Goal: Task Accomplishment & Management: Manage account settings

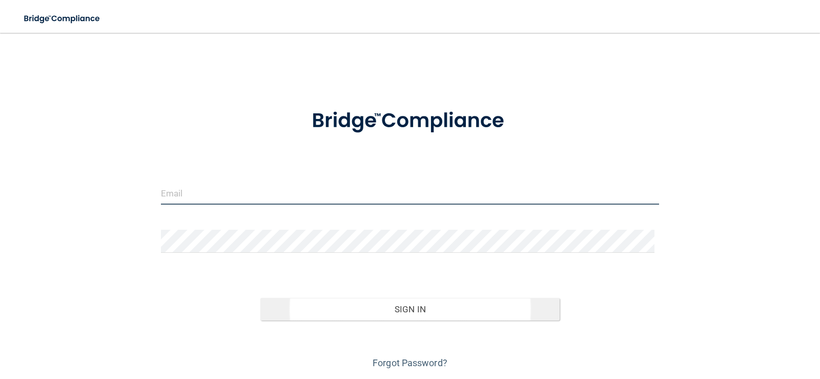
type input "[EMAIL_ADDRESS][DOMAIN_NAME]"
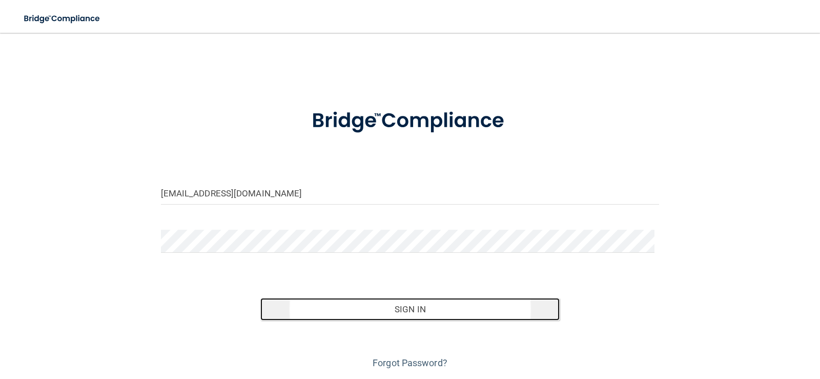
click at [420, 315] on button "Sign In" at bounding box center [409, 309] width 299 height 23
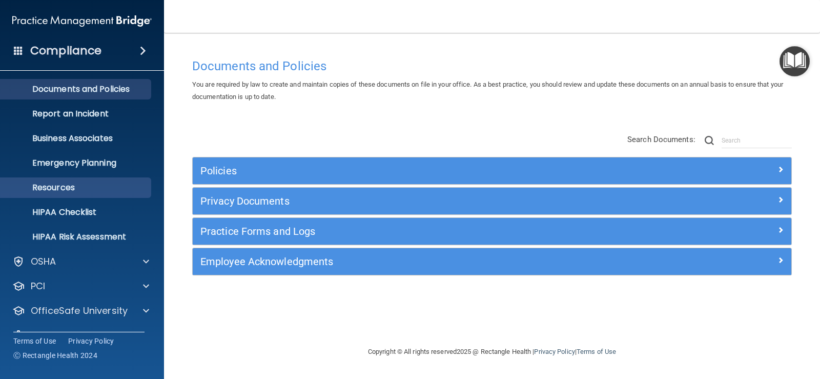
scroll to position [47, 0]
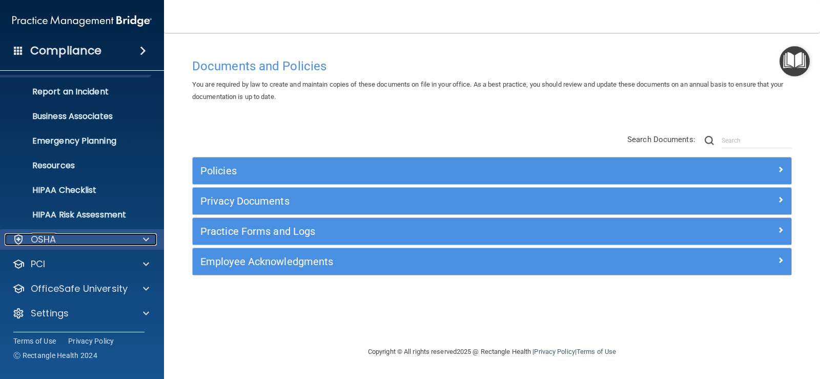
click at [98, 238] on div "OSHA" at bounding box center [68, 239] width 127 height 12
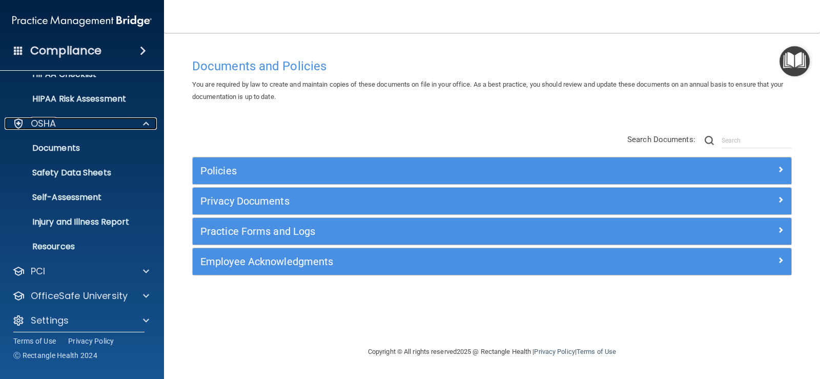
scroll to position [170, 0]
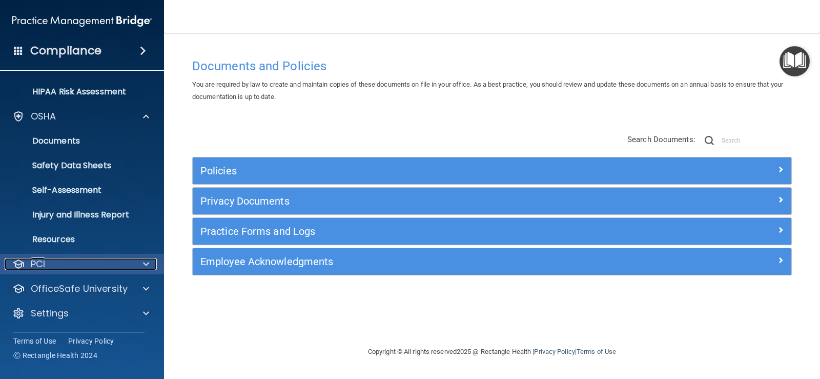
click at [99, 267] on div "PCI" at bounding box center [68, 264] width 127 height 12
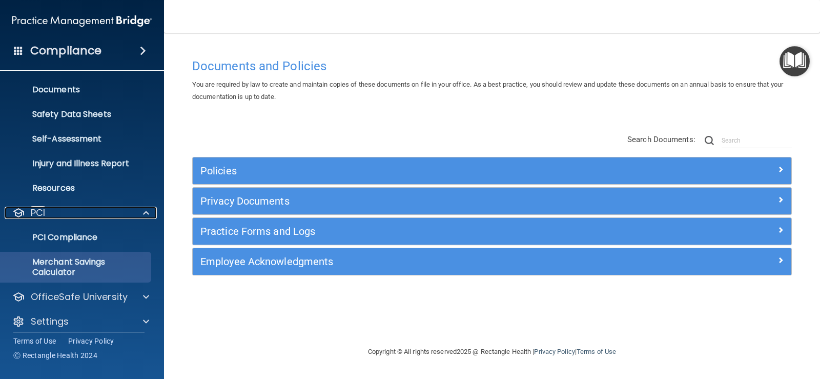
scroll to position [229, 0]
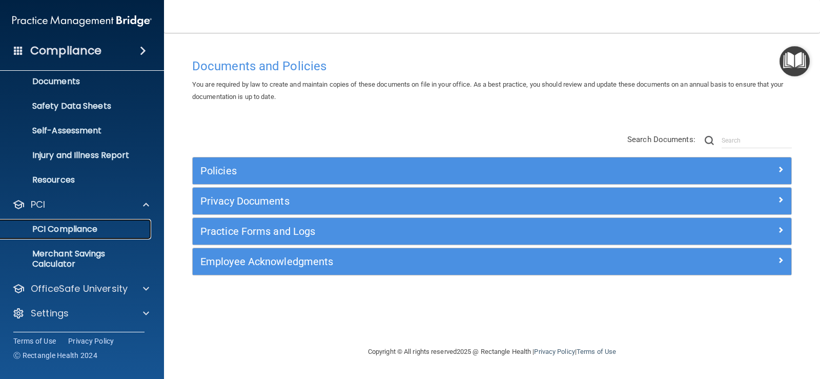
click at [75, 225] on p "PCI Compliance" at bounding box center [77, 229] width 140 height 10
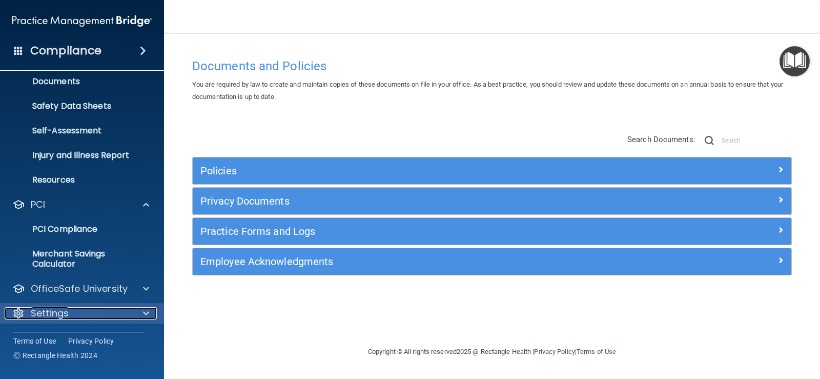
click at [85, 309] on div "Settings" at bounding box center [68, 313] width 127 height 12
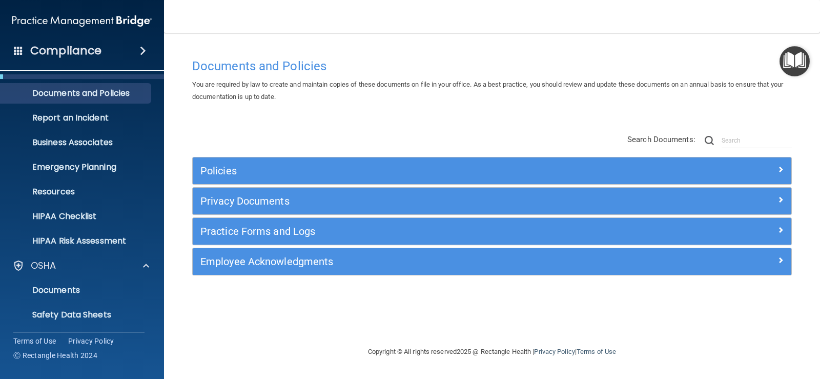
scroll to position [0, 0]
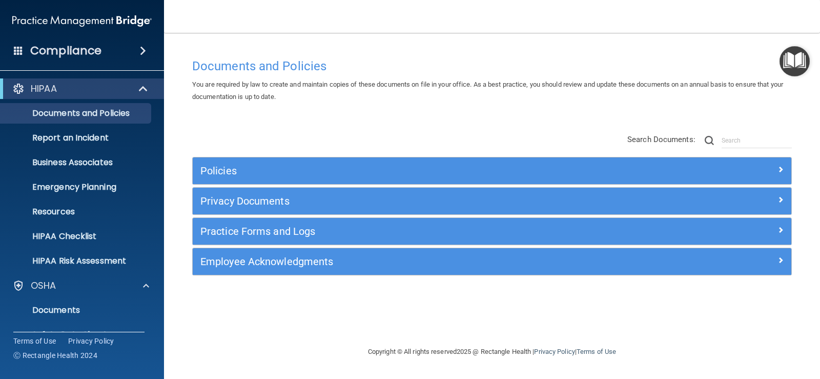
click at [97, 53] on h4 "Compliance" at bounding box center [65, 51] width 71 height 14
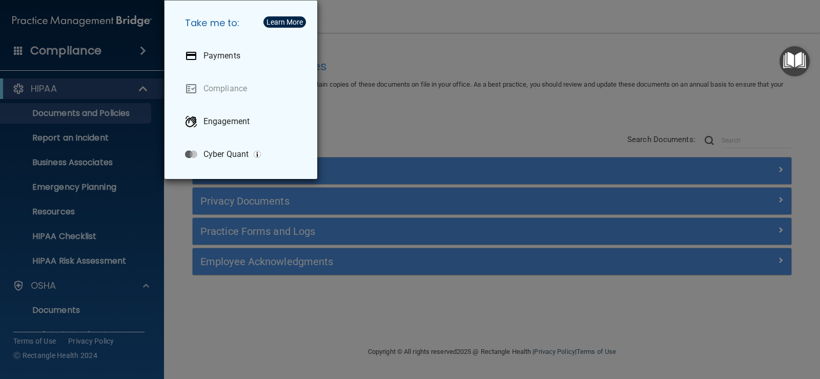
click at [70, 51] on div "Take me to: Payments Compliance Engagement Cyber Quant" at bounding box center [410, 189] width 820 height 379
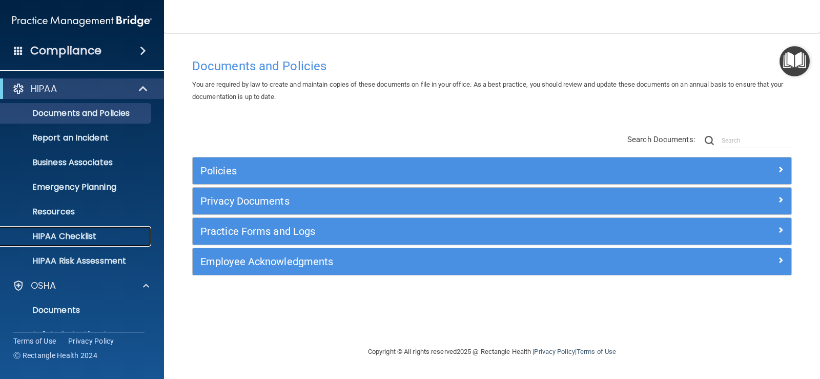
click at [68, 233] on p "HIPAA Checklist" at bounding box center [77, 236] width 140 height 10
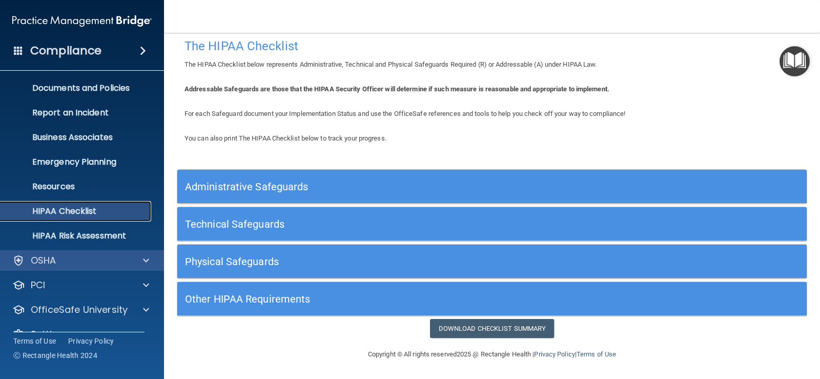
scroll to position [47, 0]
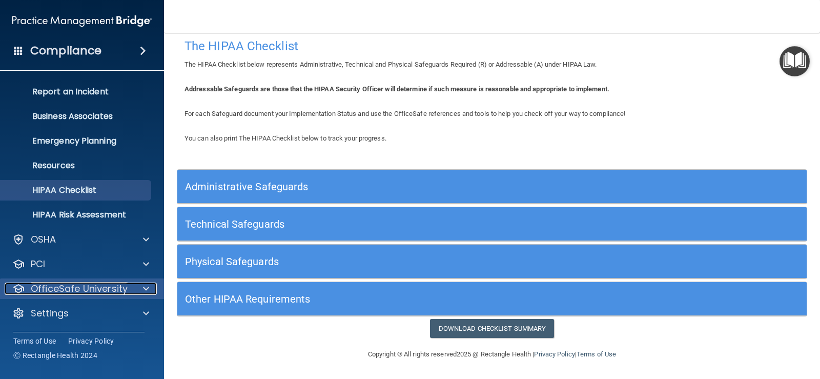
click at [98, 284] on p "OfficeSafe University" at bounding box center [79, 288] width 97 height 12
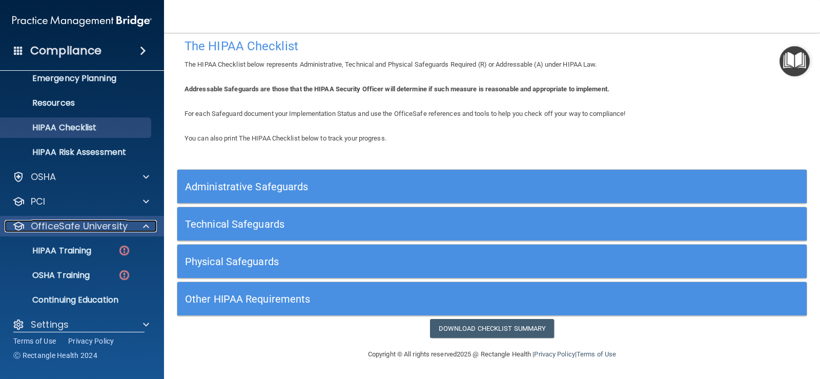
scroll to position [120, 0]
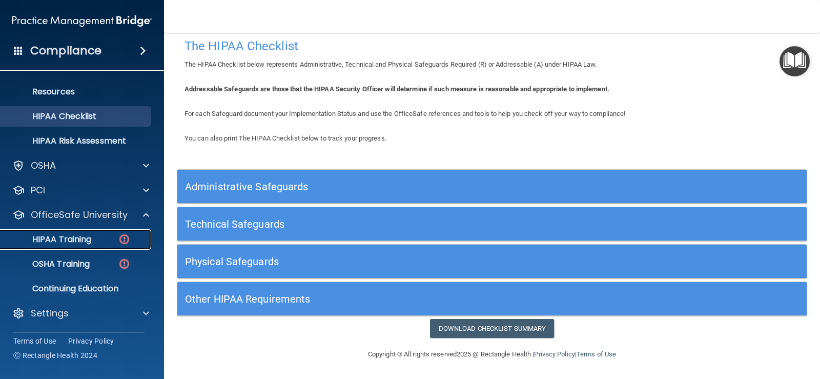
click at [83, 238] on p "HIPAA Training" at bounding box center [49, 239] width 85 height 10
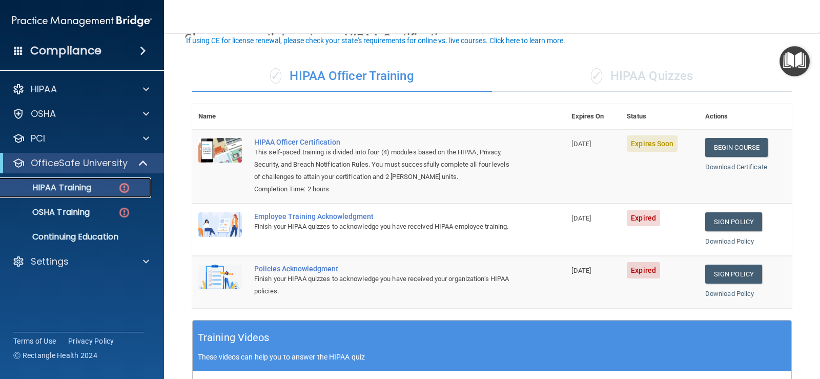
scroll to position [102, 0]
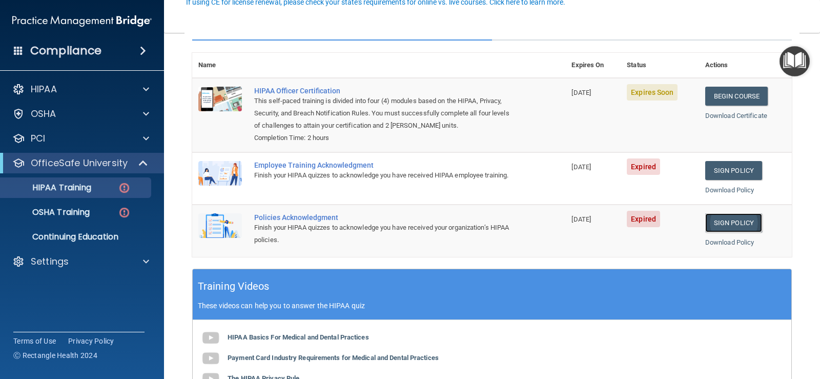
click at [718, 224] on link "Sign Policy" at bounding box center [733, 222] width 57 height 19
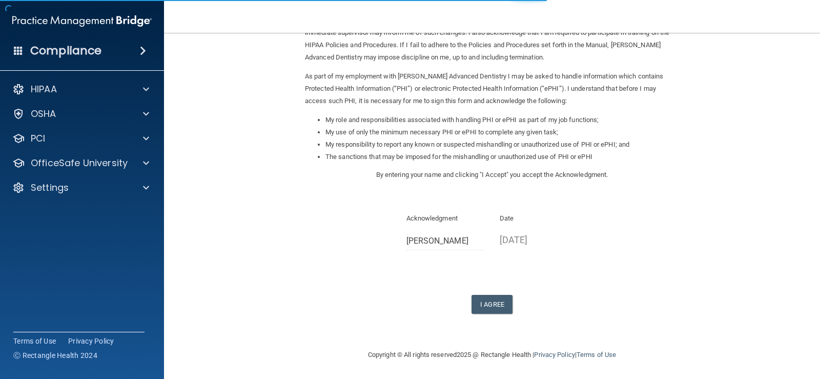
scroll to position [91, 0]
click at [496, 303] on button "I Agree" at bounding box center [491, 303] width 41 height 19
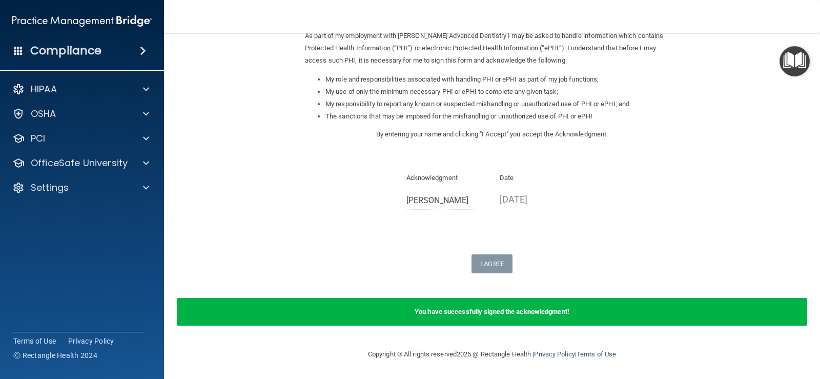
scroll to position [0, 0]
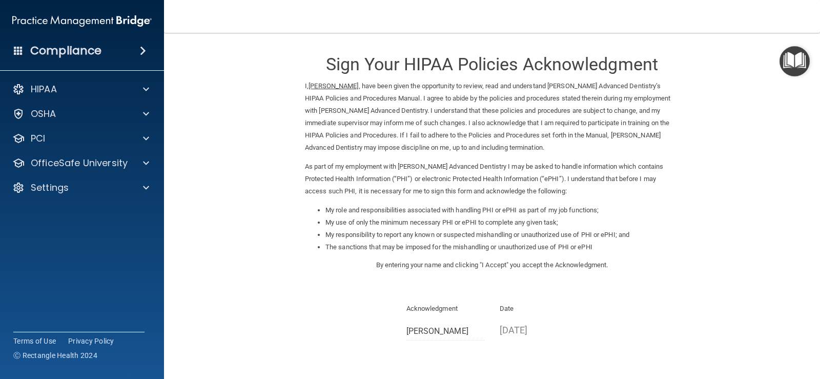
click at [137, 45] on div "Compliance" at bounding box center [82, 50] width 164 height 23
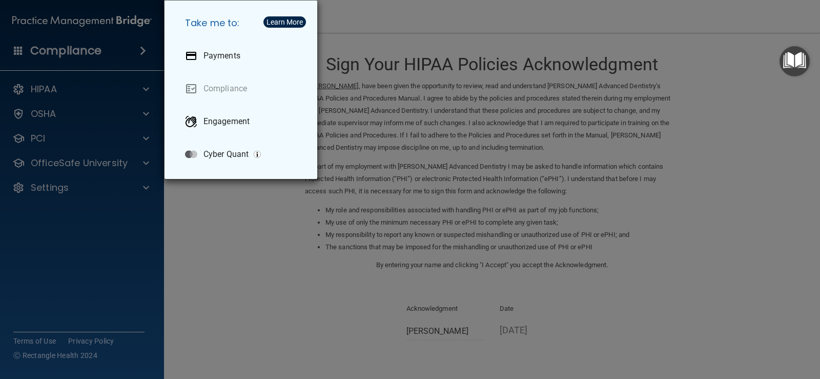
click at [105, 45] on div "Take me to: Payments Compliance Engagement Cyber Quant" at bounding box center [410, 189] width 820 height 379
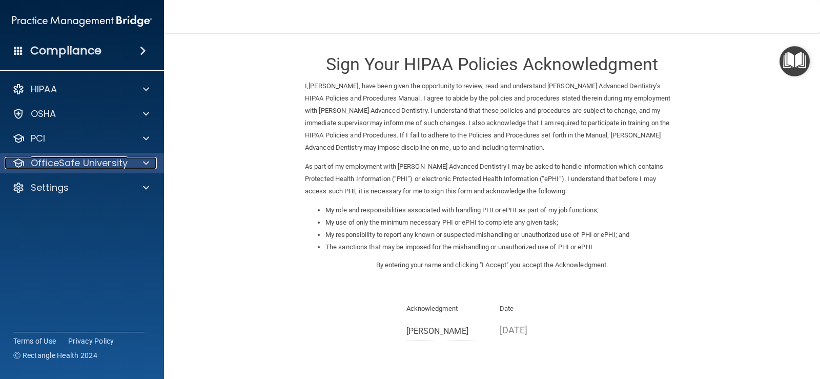
click at [112, 159] on p "OfficeSafe University" at bounding box center [79, 163] width 97 height 12
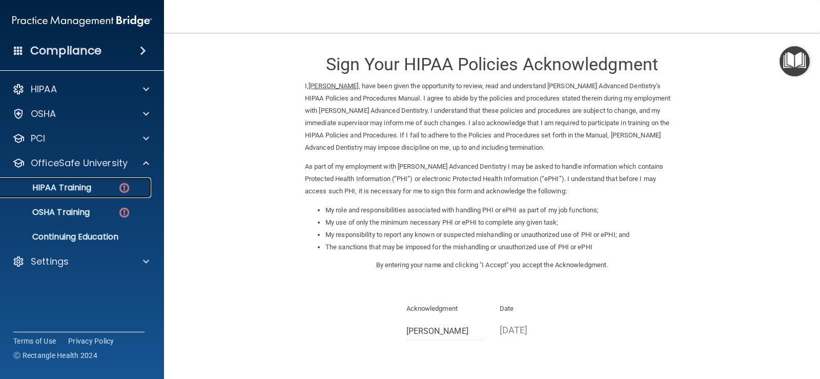
click at [95, 185] on div "HIPAA Training" at bounding box center [77, 187] width 140 height 10
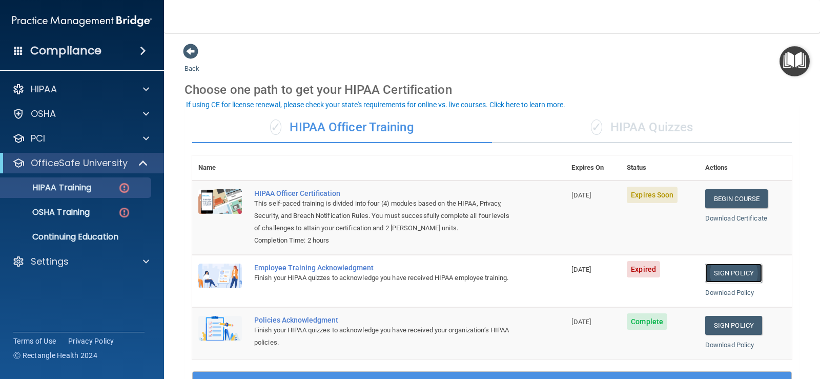
click at [727, 272] on link "Sign Policy" at bounding box center [733, 272] width 57 height 19
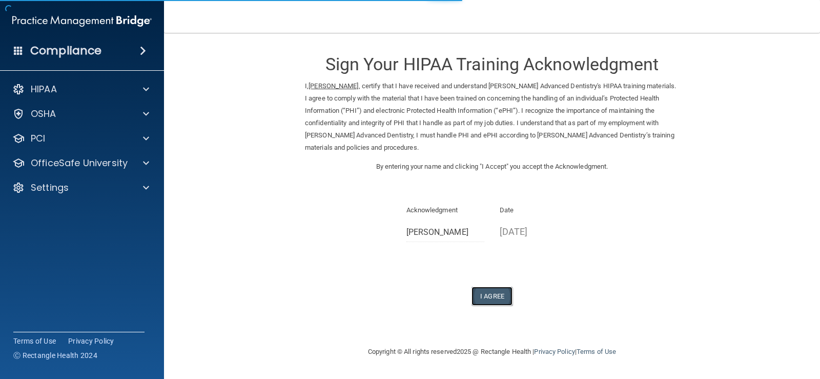
click at [502, 296] on button "I Agree" at bounding box center [491, 295] width 41 height 19
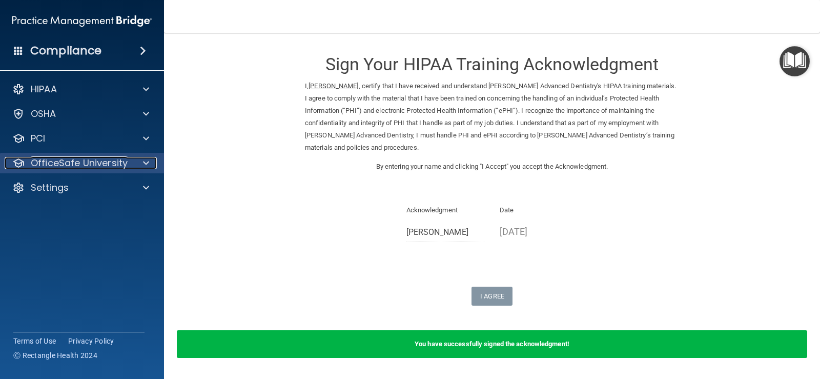
click at [137, 166] on div at bounding box center [145, 163] width 26 height 12
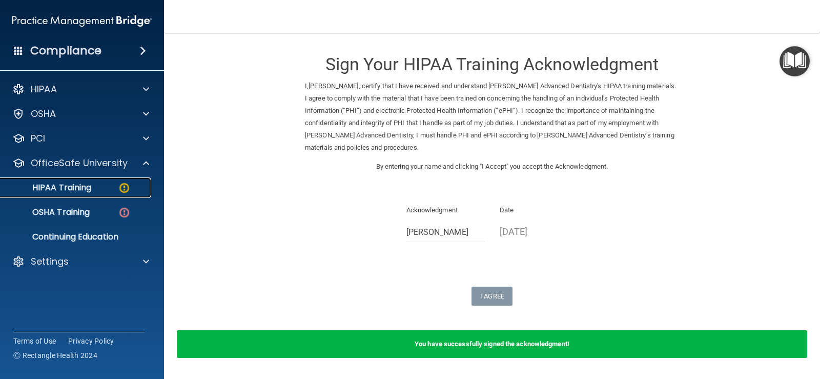
click at [109, 191] on div "HIPAA Training" at bounding box center [77, 187] width 140 height 10
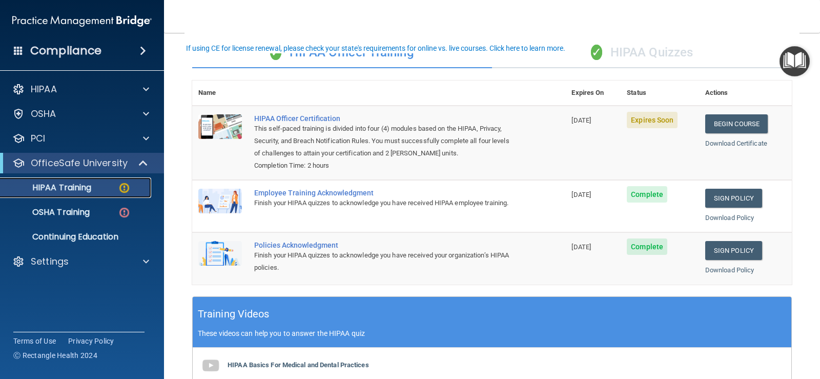
scroll to position [51, 0]
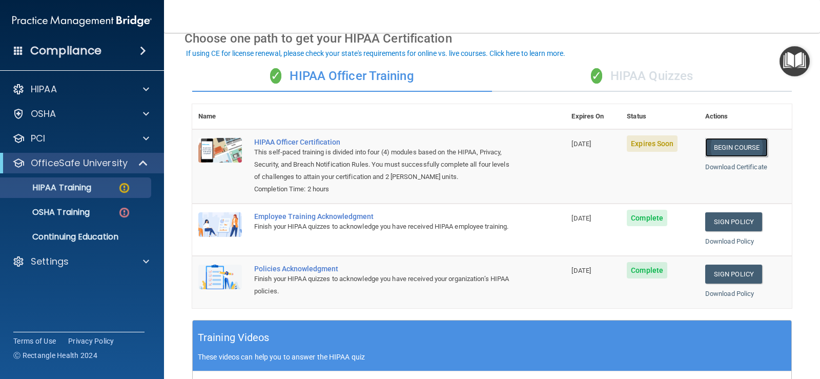
click at [732, 145] on link "Begin Course" at bounding box center [736, 147] width 63 height 19
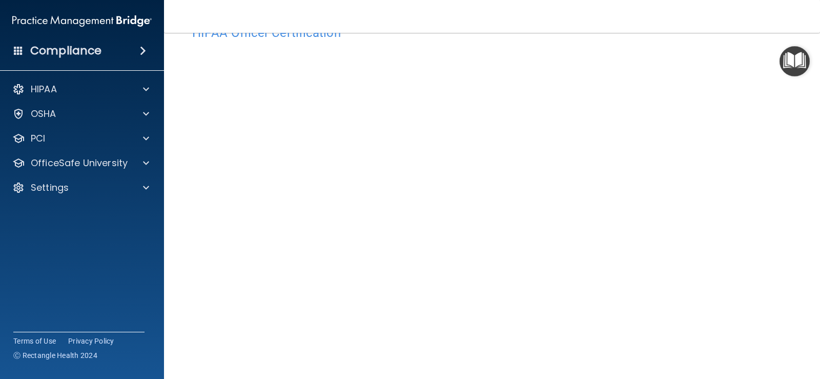
scroll to position [51, 0]
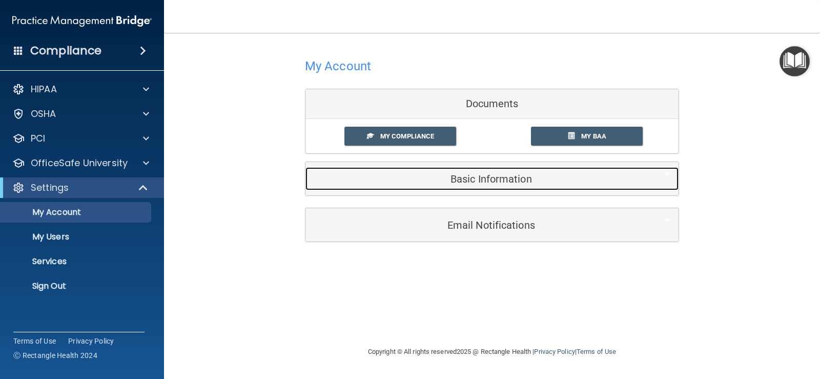
click at [516, 180] on h5 "Basic Information" at bounding box center [476, 178] width 326 height 11
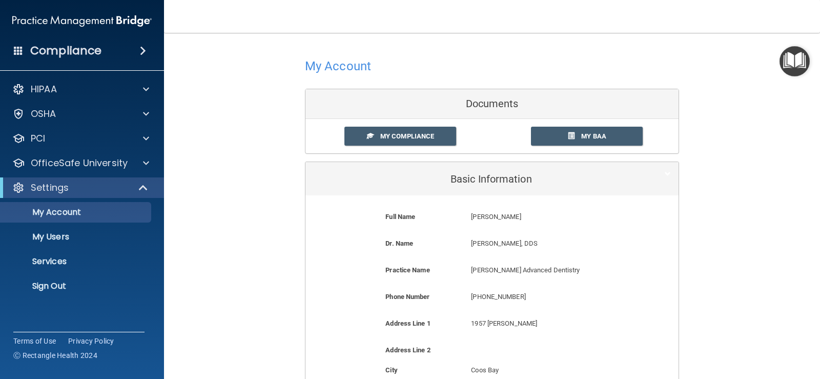
click at [480, 105] on div "Documents" at bounding box center [491, 104] width 373 height 30
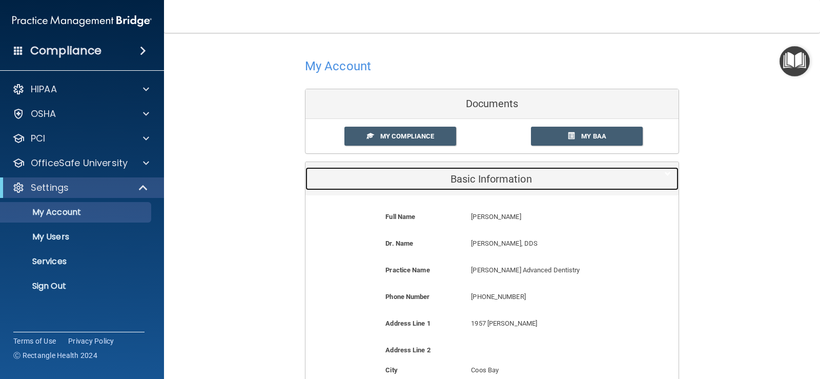
click at [492, 174] on h5 "Basic Information" at bounding box center [476, 178] width 326 height 11
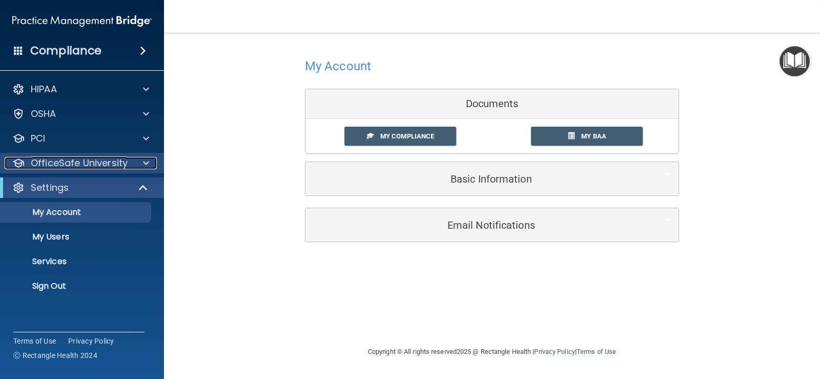
click at [141, 164] on div at bounding box center [145, 163] width 26 height 12
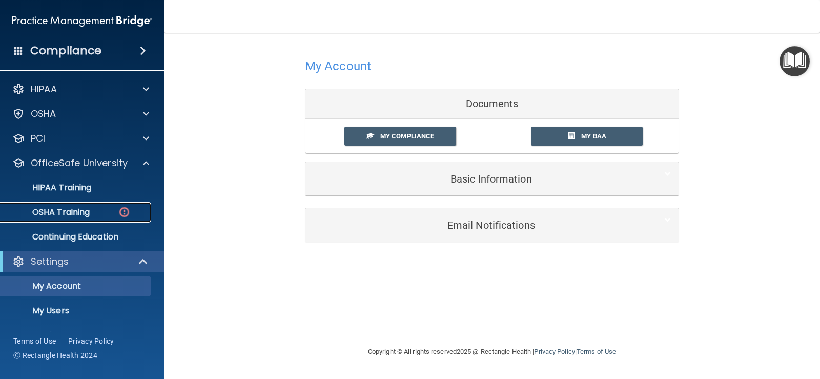
click at [78, 216] on p "OSHA Training" at bounding box center [48, 212] width 83 height 10
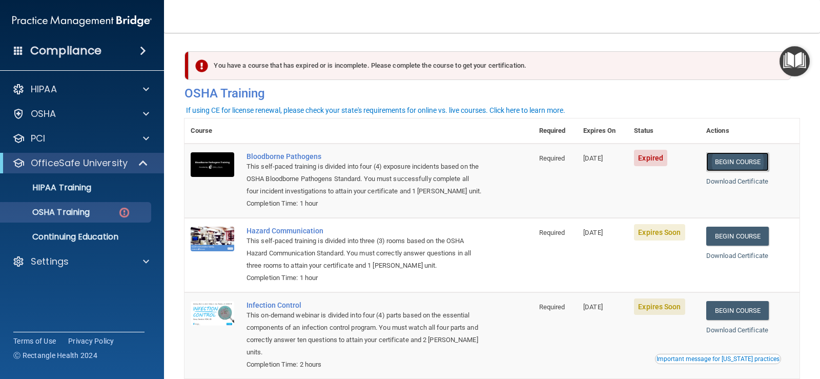
click at [738, 159] on link "Begin Course" at bounding box center [737, 161] width 63 height 19
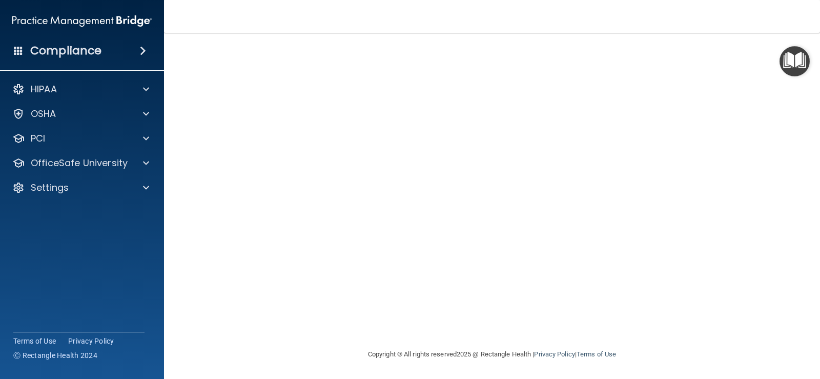
scroll to position [9, 0]
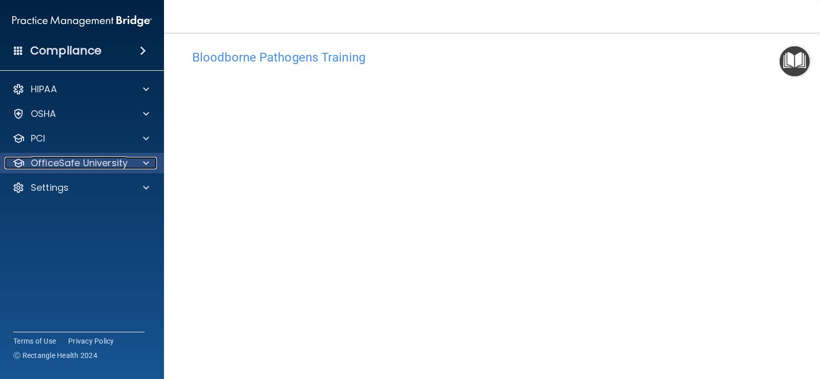
click at [138, 162] on div at bounding box center [145, 163] width 26 height 12
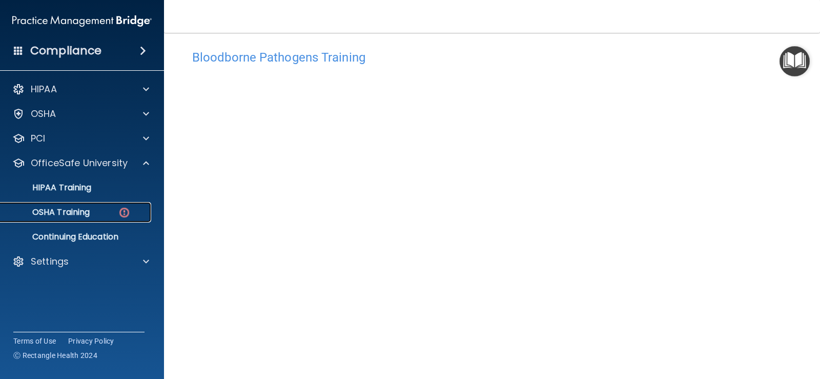
click at [86, 216] on p "OSHA Training" at bounding box center [48, 212] width 83 height 10
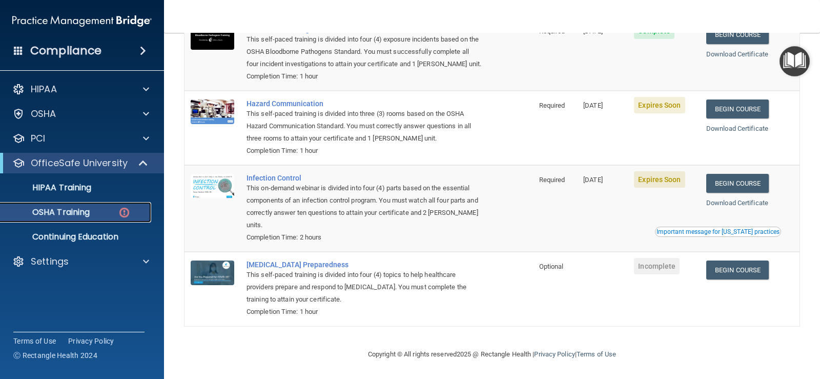
scroll to position [78, 0]
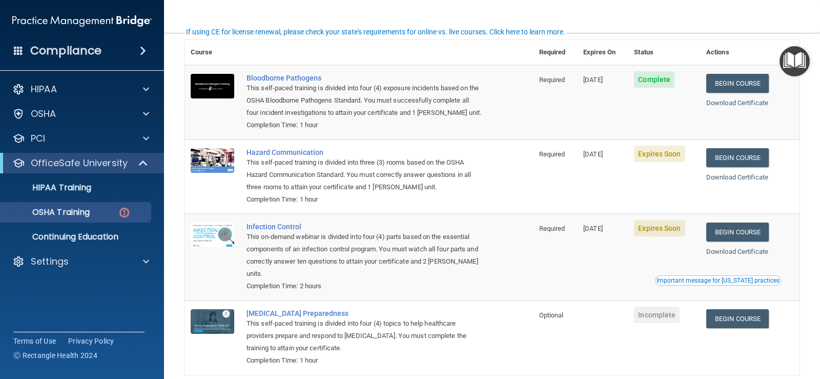
drag, startPoint x: 624, startPoint y: 204, endPoint x: 558, endPoint y: 196, distance: 66.6
click at [559, 196] on td "Required" at bounding box center [555, 176] width 45 height 74
click at [733, 155] on link "Begin Course" at bounding box center [737, 157] width 63 height 19
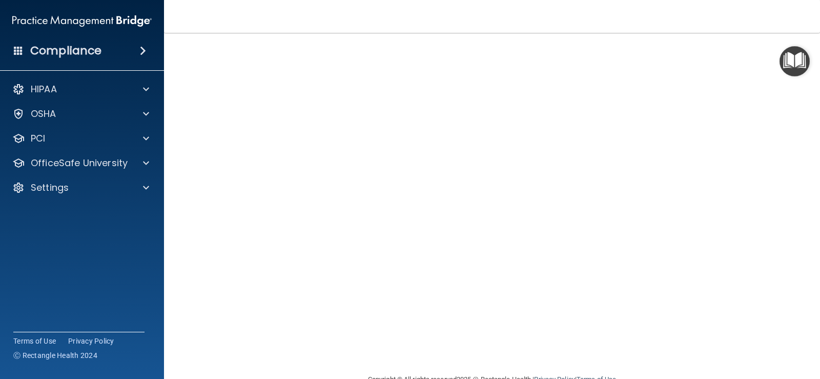
scroll to position [7, 0]
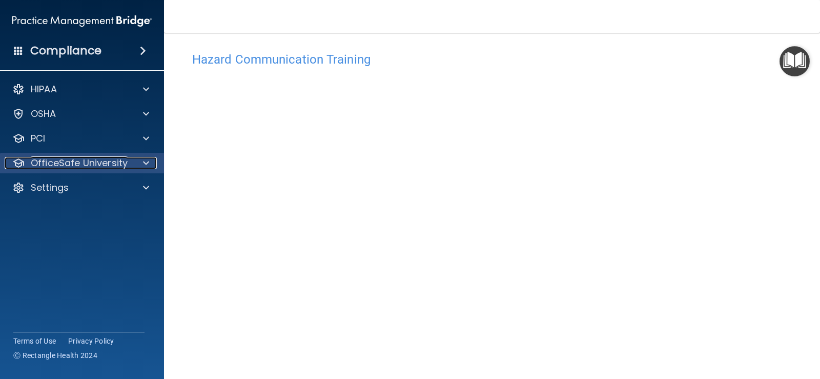
click at [142, 162] on div at bounding box center [145, 163] width 26 height 12
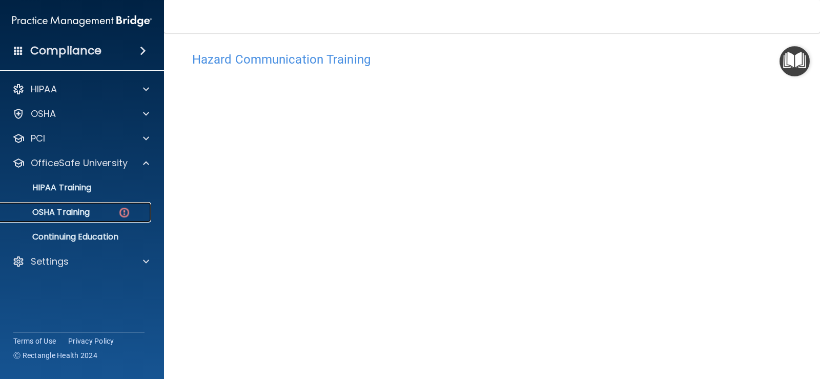
click at [83, 214] on p "OSHA Training" at bounding box center [48, 212] width 83 height 10
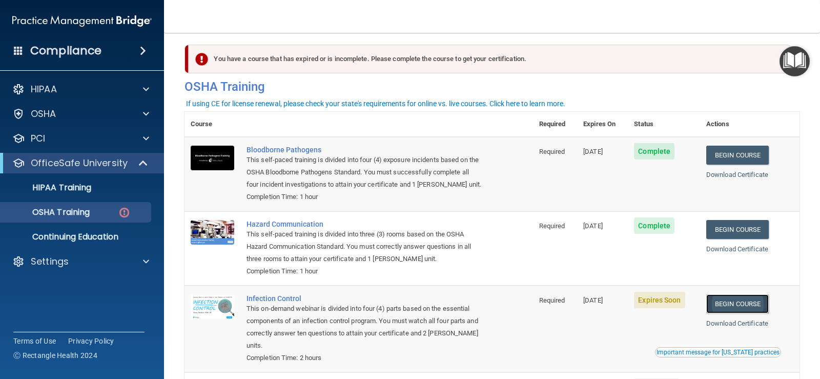
click at [744, 311] on link "Begin Course" at bounding box center [737, 303] width 63 height 19
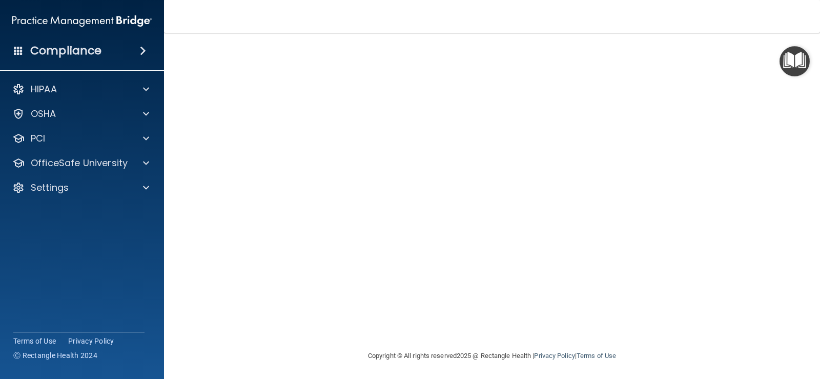
scroll to position [60, 0]
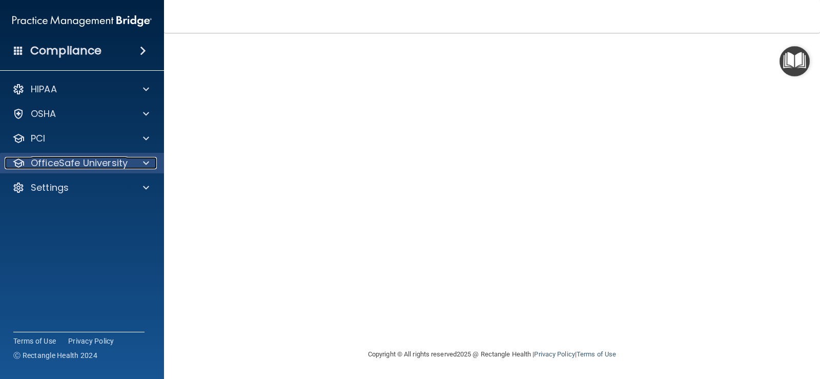
click at [147, 163] on span at bounding box center [146, 163] width 6 height 12
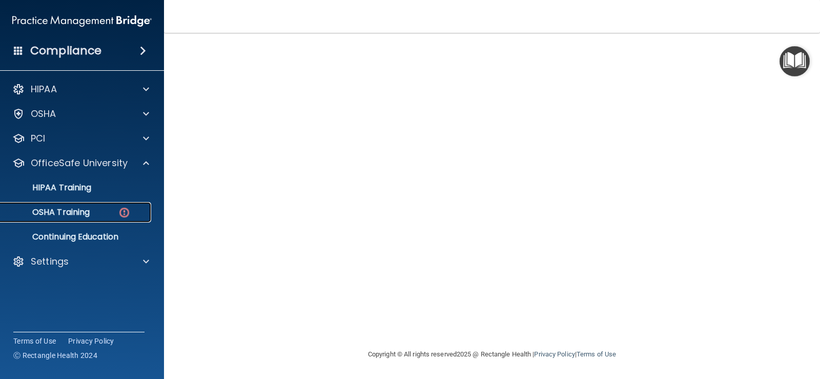
click at [96, 216] on link "OSHA Training" at bounding box center [70, 212] width 161 height 20
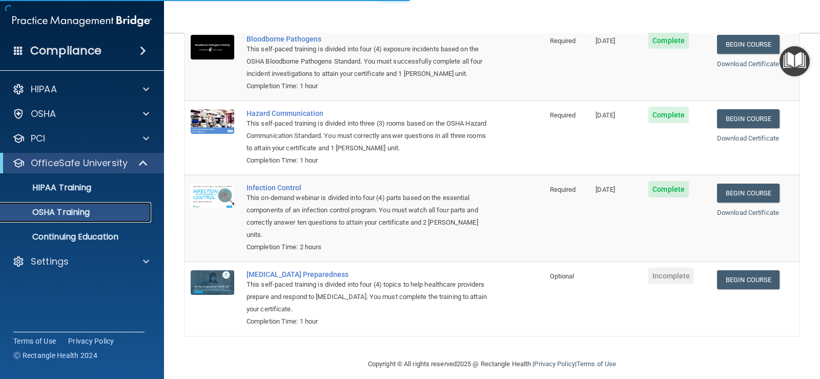
scroll to position [101, 0]
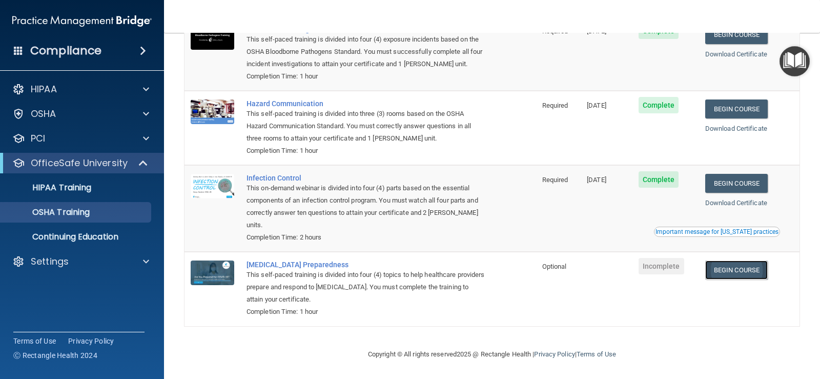
click at [740, 269] on link "Begin Course" at bounding box center [736, 269] width 63 height 19
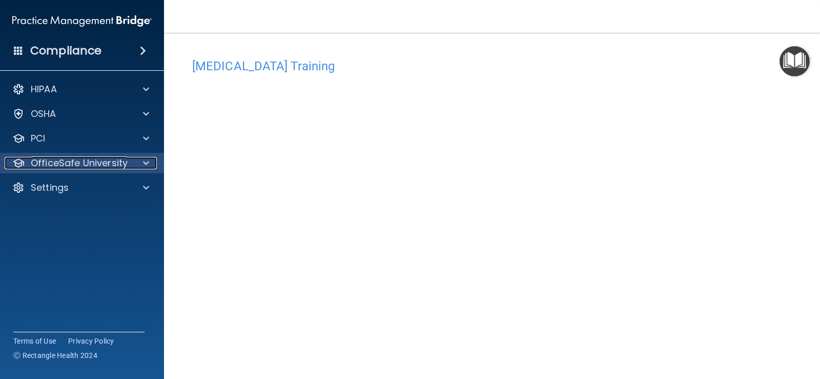
click at [136, 163] on div at bounding box center [145, 163] width 26 height 12
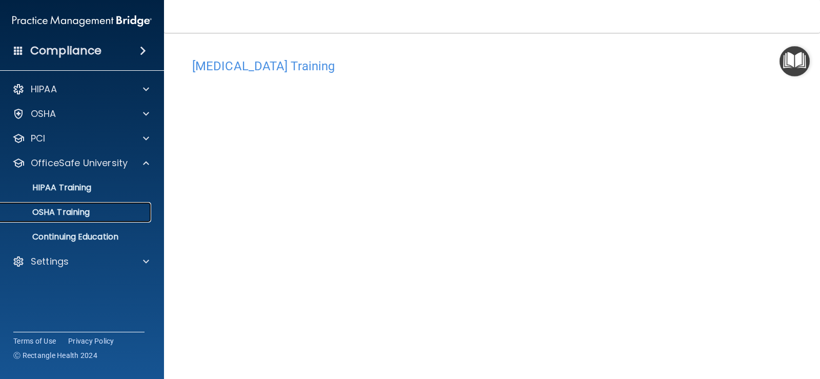
click at [126, 213] on div "OSHA Training" at bounding box center [77, 212] width 140 height 10
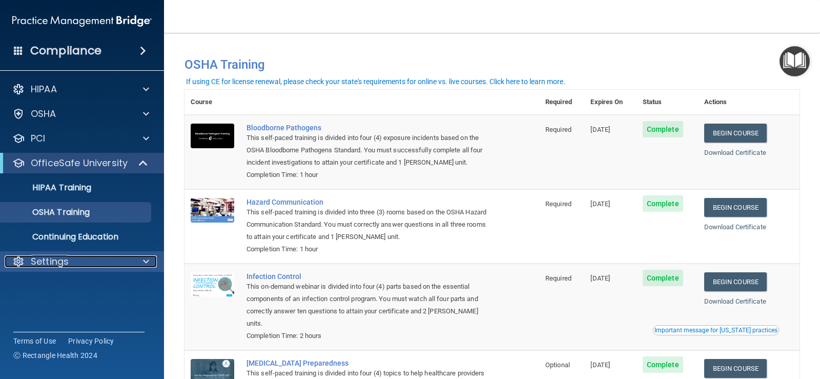
click at [80, 265] on div "Settings" at bounding box center [68, 261] width 127 height 12
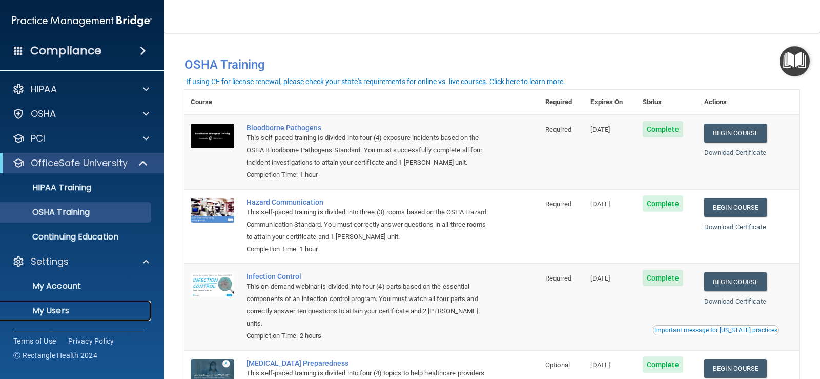
click at [78, 308] on p "My Users" at bounding box center [77, 310] width 140 height 10
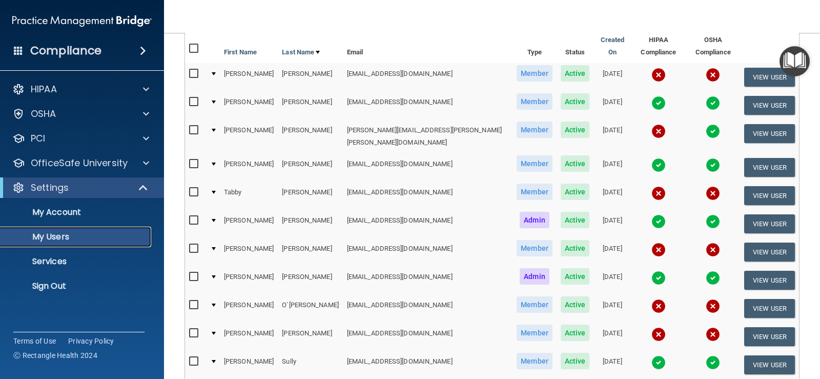
scroll to position [154, 0]
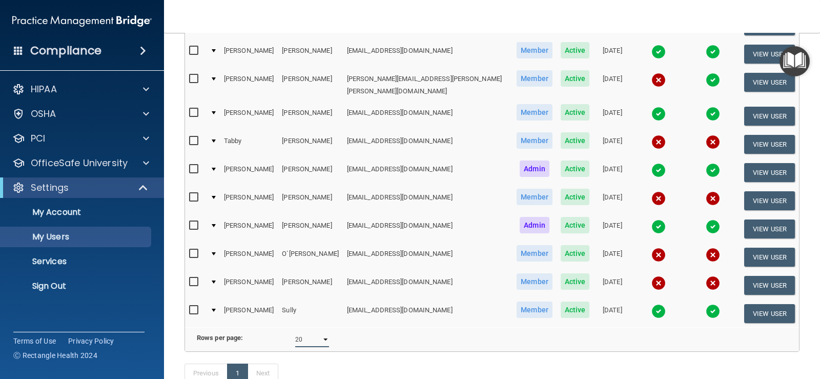
click at [321, 334] on select "10 20 30 40 all" at bounding box center [312, 339] width 34 height 15
select select "11"
click at [295, 332] on select "10 20 30 40 all" at bounding box center [312, 339] width 34 height 15
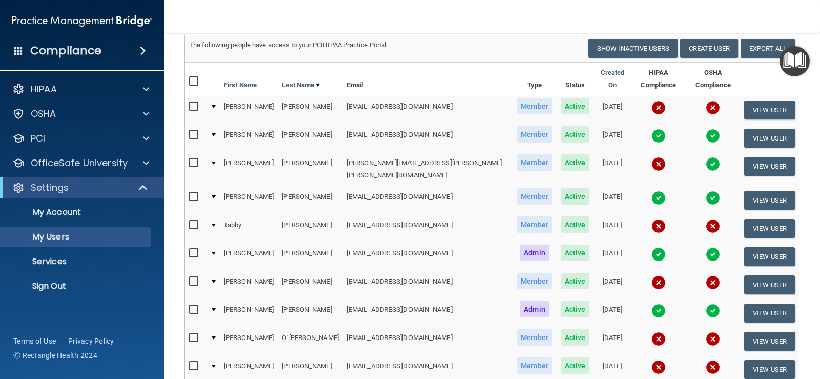
scroll to position [51, 0]
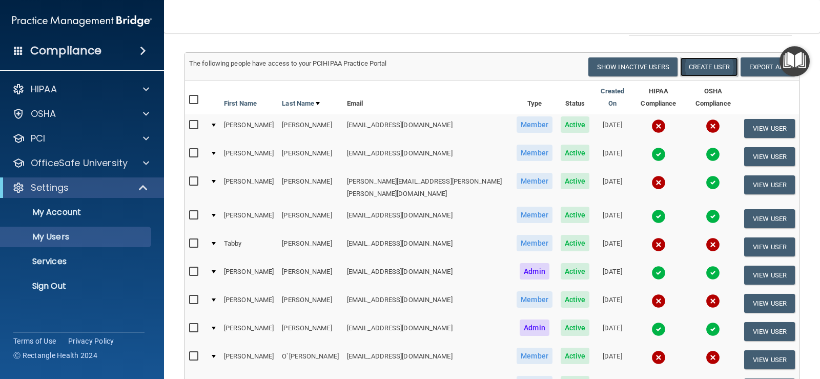
click at [697, 64] on button "Create User" at bounding box center [709, 66] width 58 height 19
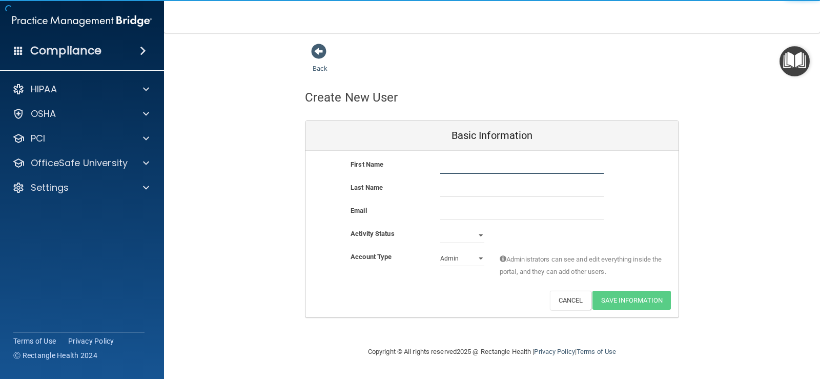
click at [471, 163] on input "text" at bounding box center [521, 165] width 163 height 15
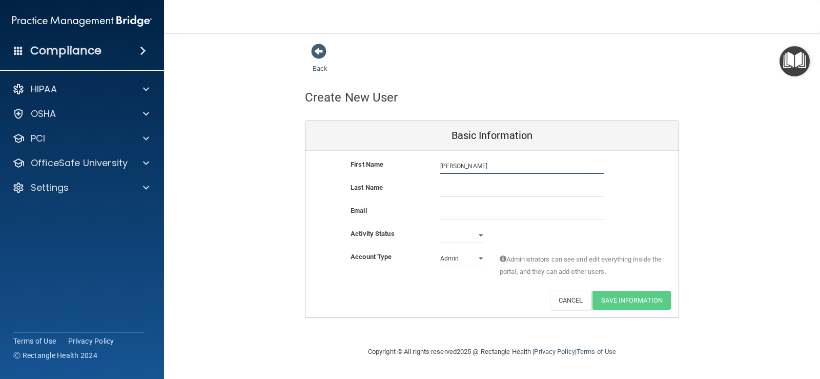
type input "[PERSON_NAME]"
type input "[GEOGRAPHIC_DATA]"
click at [527, 208] on input "email" at bounding box center [521, 211] width 163 height 15
paste input "[EMAIL_ADDRESS][DOMAIN_NAME]"
type input "[EMAIL_ADDRESS][DOMAIN_NAME]"
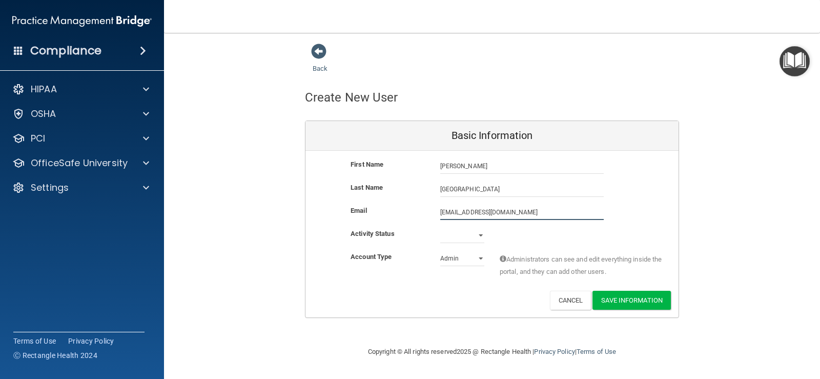
drag, startPoint x: 501, startPoint y: 213, endPoint x: 424, endPoint y: 212, distance: 76.9
click at [424, 212] on div "Email [EMAIL_ADDRESS][DOMAIN_NAME] [EMAIL_ADDRESS][DOMAIN_NAME]" at bounding box center [491, 211] width 373 height 15
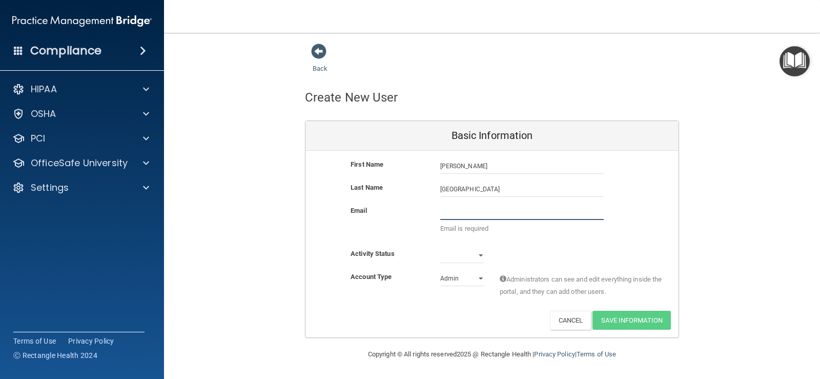
click at [464, 213] on input "email" at bounding box center [521, 211] width 163 height 15
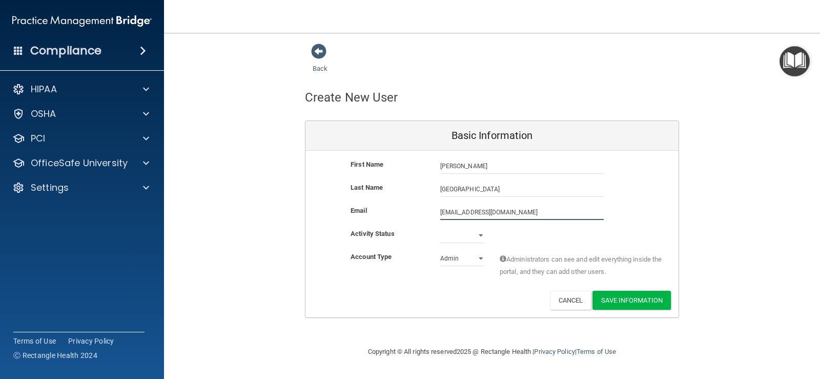
drag, startPoint x: 542, startPoint y: 212, endPoint x: 431, endPoint y: 218, distance: 111.4
click at [431, 218] on div "Email [EMAIL_ADDRESS][DOMAIN_NAME] [EMAIL_ADDRESS][DOMAIN_NAME]" at bounding box center [491, 211] width 373 height 15
paste input "[EMAIL_ADDRESS]"
type input "[EMAIL_ADDRESS][DOMAIN_NAME]"
click at [481, 235] on select "Active Inactive" at bounding box center [462, 235] width 44 height 15
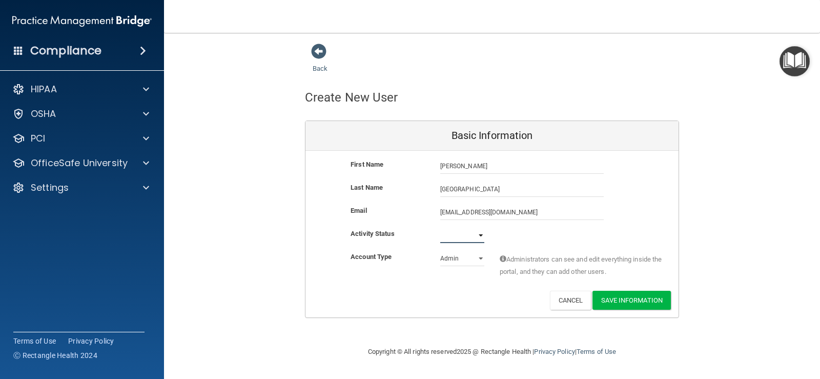
select select "active"
click at [440, 228] on select "Active Inactive" at bounding box center [462, 235] width 44 height 15
click at [481, 260] on select "Admin Member" at bounding box center [462, 258] width 44 height 15
select select "practice_member"
click at [440, 251] on select "Admin Member" at bounding box center [462, 258] width 44 height 15
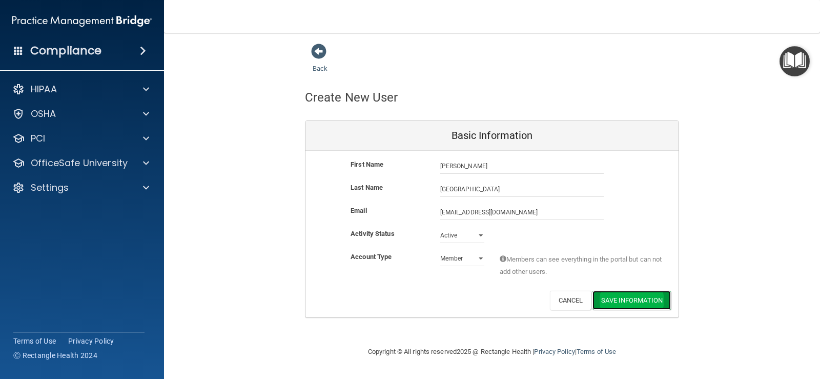
click at [645, 297] on button "Save Information" at bounding box center [631, 300] width 78 height 19
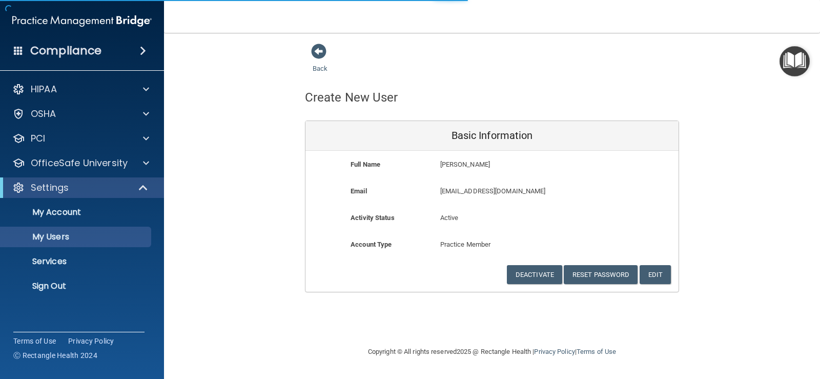
select select "20"
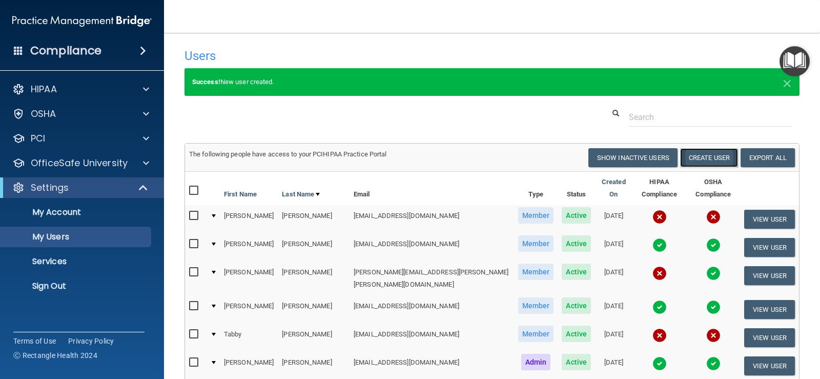
click at [705, 155] on button "Create User" at bounding box center [709, 157] width 58 height 19
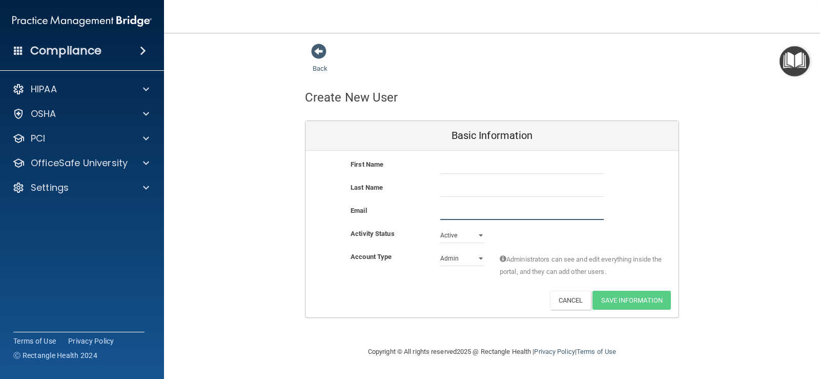
click at [458, 209] on input "email" at bounding box center [521, 211] width 163 height 15
paste input "[PERSON_NAME][EMAIL_ADDRESS][DOMAIN_NAME]"
type input "[PERSON_NAME][EMAIL_ADDRESS][DOMAIN_NAME]"
click at [483, 169] on input "text" at bounding box center [521, 165] width 163 height 15
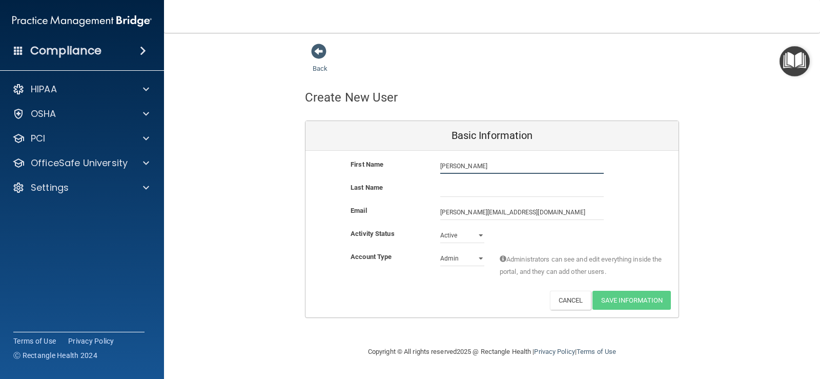
click at [471, 165] on input "[PERSON_NAME]" at bounding box center [521, 165] width 163 height 15
type input "[PERSON_NAME]"
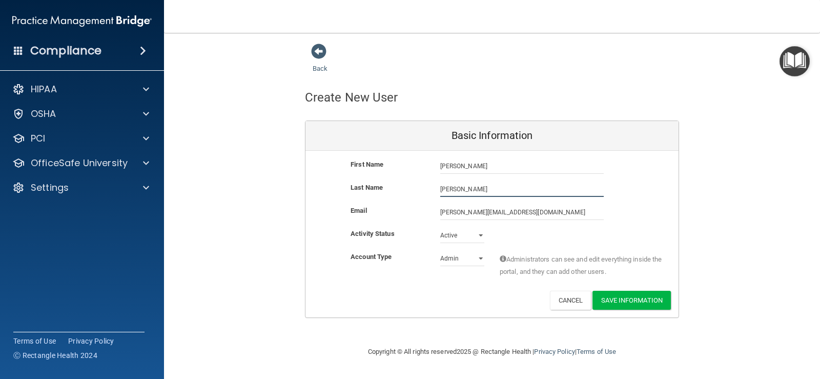
type input "[PERSON_NAME]"
click at [479, 257] on select "Admin Member" at bounding box center [462, 258] width 44 height 15
select select "practice_member"
click at [440, 251] on select "Admin Member" at bounding box center [462, 258] width 44 height 15
click at [648, 297] on button "Save Information" at bounding box center [631, 300] width 78 height 19
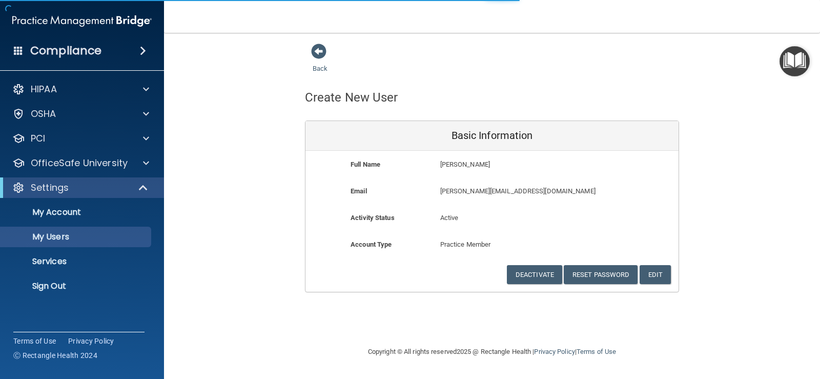
select select "20"
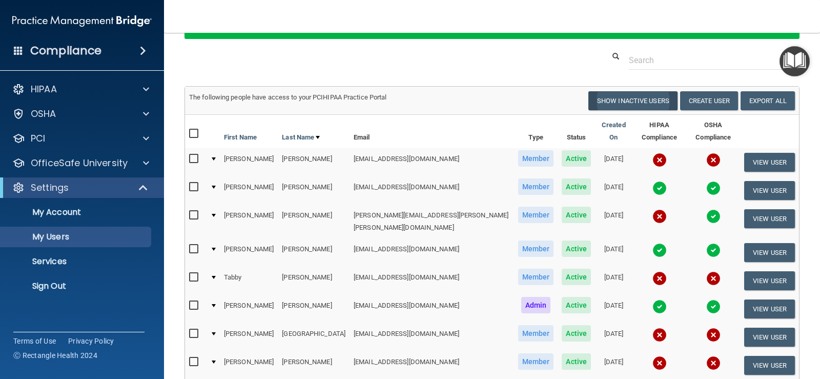
scroll to position [51, 0]
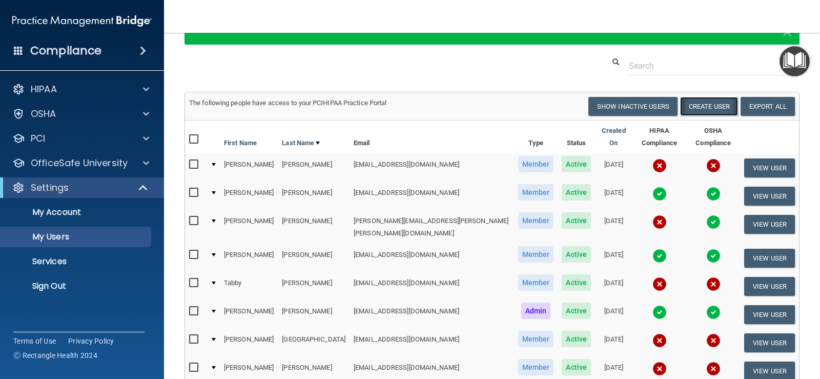
click at [699, 101] on button "Create User" at bounding box center [709, 106] width 58 height 19
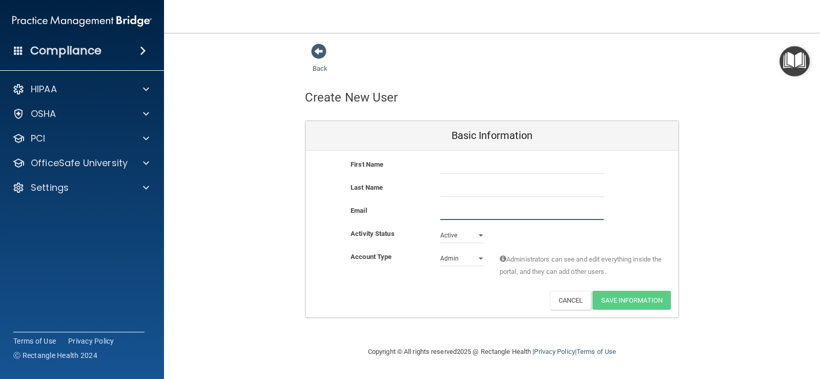
click at [466, 210] on input "email" at bounding box center [521, 211] width 163 height 15
paste input "[EMAIL_ADDRESS][DOMAIN_NAME]"
type input "[EMAIL_ADDRESS][DOMAIN_NAME]"
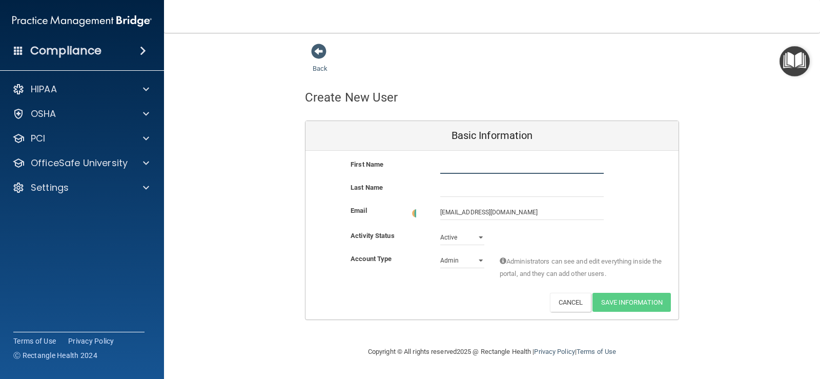
click at [470, 170] on input "text" at bounding box center [521, 165] width 163 height 15
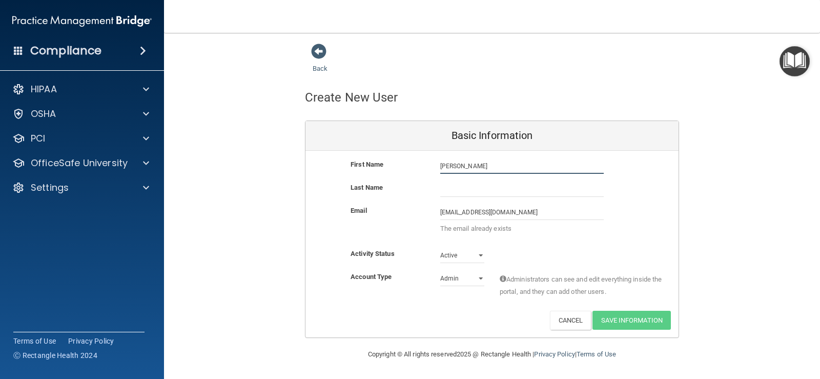
type input "[PERSON_NAME]"
click at [479, 280] on select "Admin Member" at bounding box center [462, 278] width 44 height 15
select select "practice_member"
click at [440, 271] on select "Admin Member" at bounding box center [462, 278] width 44 height 15
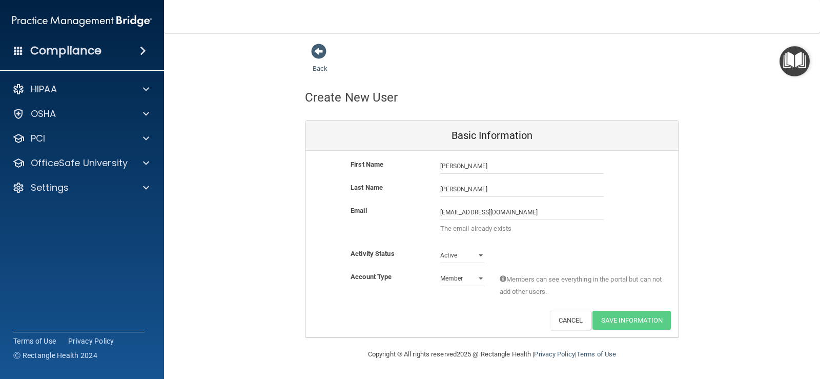
drag, startPoint x: 711, startPoint y: 237, endPoint x: 713, endPoint y: 242, distance: 5.3
click at [713, 242] on div "Back Create New User Basic Information First Name [PERSON_NAME] [PERSON_NAME] L…" at bounding box center [491, 190] width 615 height 295
click at [722, 171] on div "Back Create New User Basic Information First Name [PERSON_NAME] [PERSON_NAME] L…" at bounding box center [491, 190] width 615 height 295
click at [321, 67] on link "Back" at bounding box center [320, 62] width 15 height 20
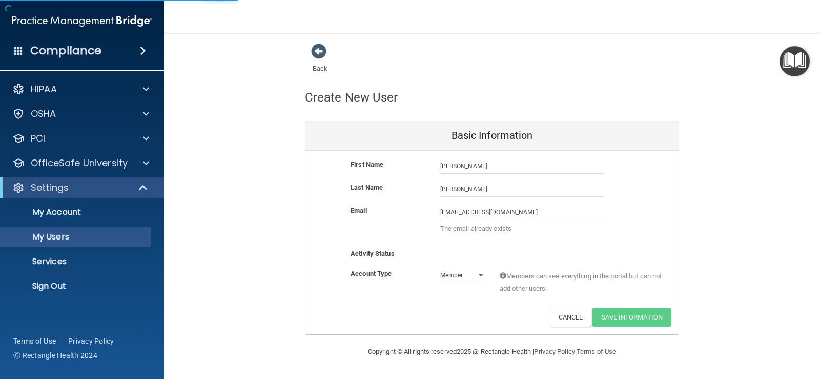
select select "20"
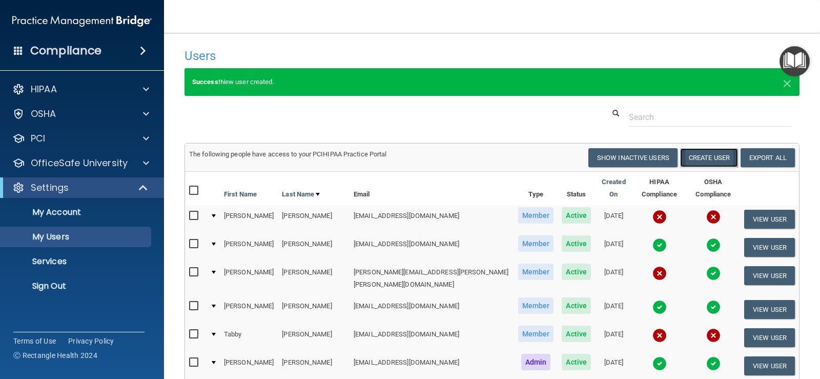
click at [707, 153] on button "Create User" at bounding box center [709, 157] width 58 height 19
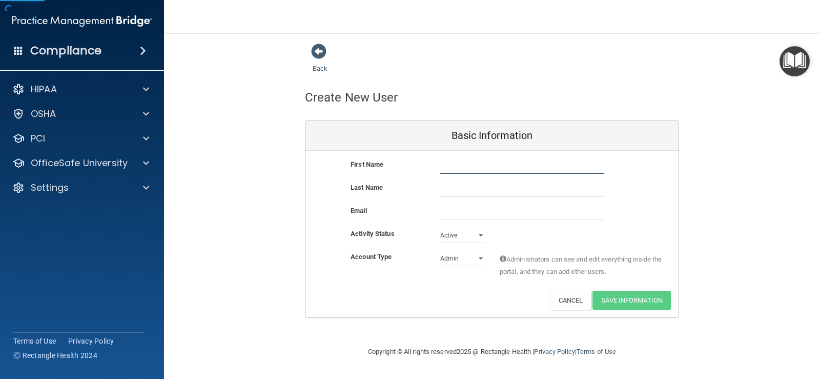
click at [494, 169] on input "text" at bounding box center [521, 165] width 163 height 15
click at [462, 215] on input "email" at bounding box center [521, 211] width 163 height 15
paste input "[EMAIL_ADDRESS][DOMAIN_NAME]"
type input "[EMAIL_ADDRESS][DOMAIN_NAME]"
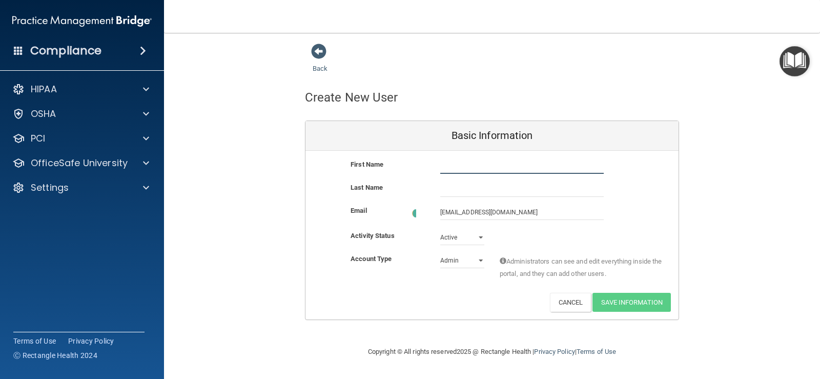
click at [473, 164] on input "text" at bounding box center [521, 165] width 163 height 15
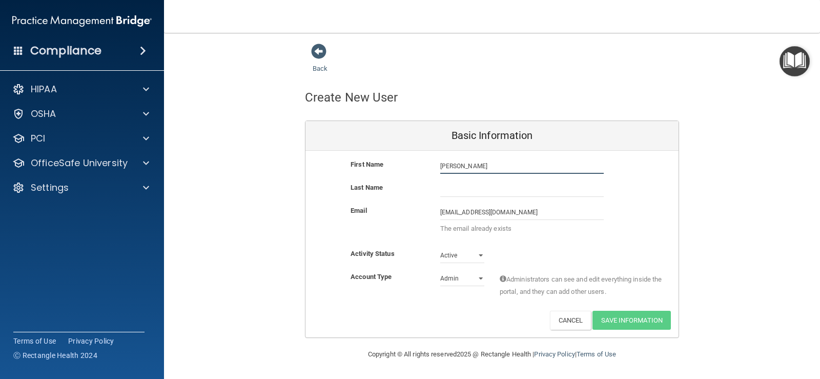
type input "[PERSON_NAME]"
click at [483, 277] on select "Admin Member" at bounding box center [462, 278] width 44 height 15
select select "practice_member"
click at [440, 271] on select "Admin Member" at bounding box center [462, 278] width 44 height 15
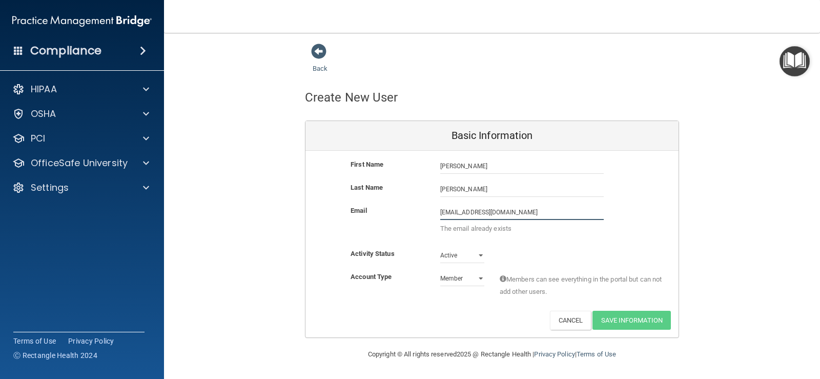
click at [538, 208] on input "[EMAIL_ADDRESS][DOMAIN_NAME]" at bounding box center [521, 211] width 163 height 15
drag, startPoint x: 525, startPoint y: 212, endPoint x: 409, endPoint y: 211, distance: 115.8
click at [409, 211] on div "Email [EMAIL_ADDRESS][DOMAIN_NAME] [EMAIL_ADDRESS][DOMAIN_NAME] The email alrea…" at bounding box center [491, 221] width 373 height 35
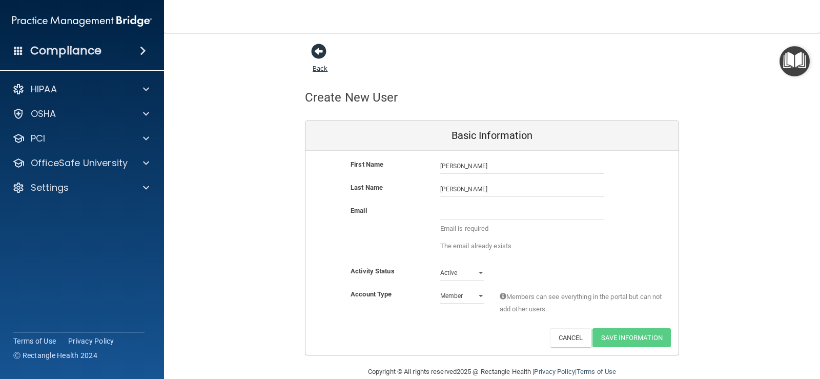
click at [318, 49] on span at bounding box center [318, 51] width 15 height 15
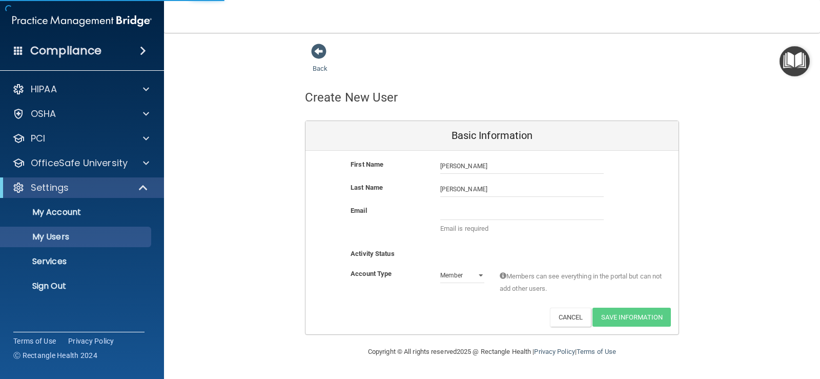
select select "20"
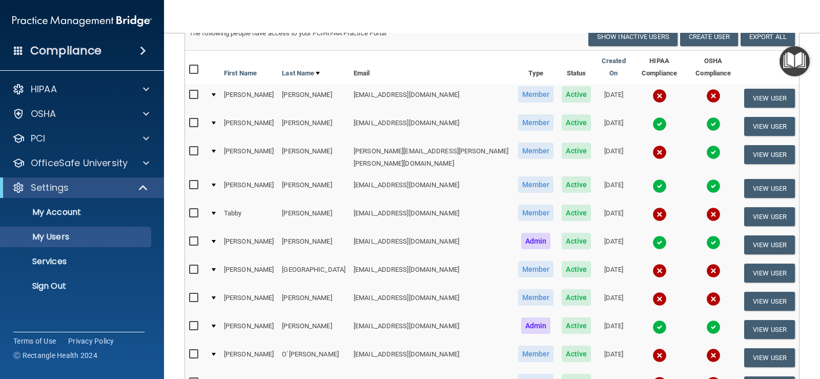
scroll to position [154, 0]
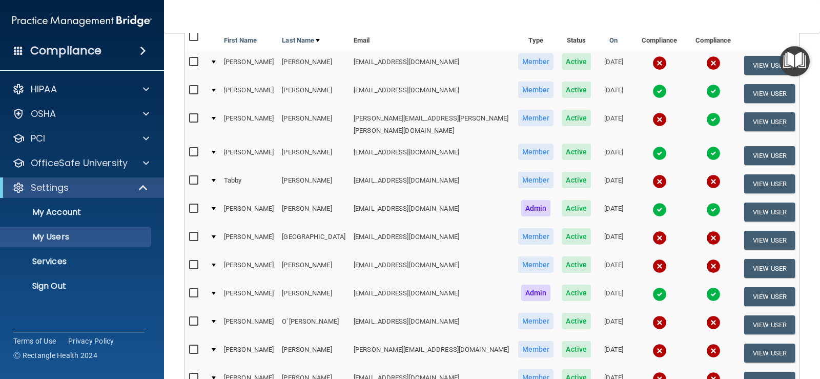
click at [194, 58] on input "checkbox" at bounding box center [195, 62] width 12 height 8
checkbox input "true"
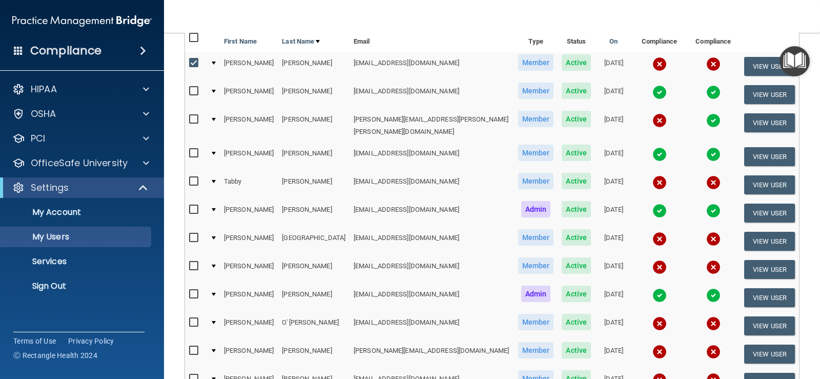
scroll to position [155, 0]
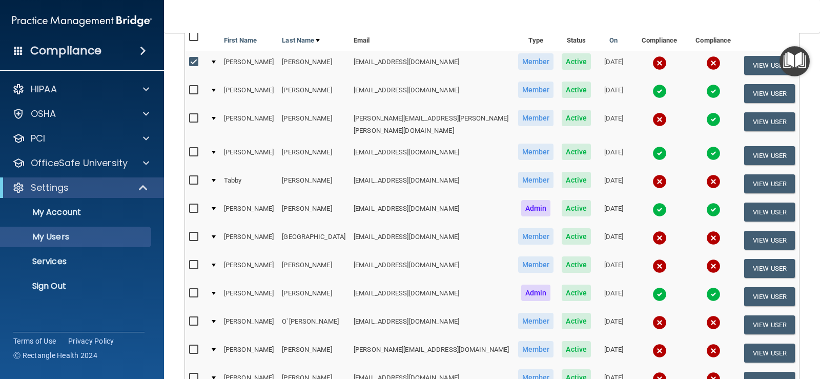
click at [199, 86] on input "checkbox" at bounding box center [195, 90] width 12 height 8
checkbox input "true"
click at [193, 345] on input "checkbox" at bounding box center [195, 349] width 12 height 8
checkbox input "true"
click at [193, 114] on input "checkbox" at bounding box center [195, 118] width 12 height 8
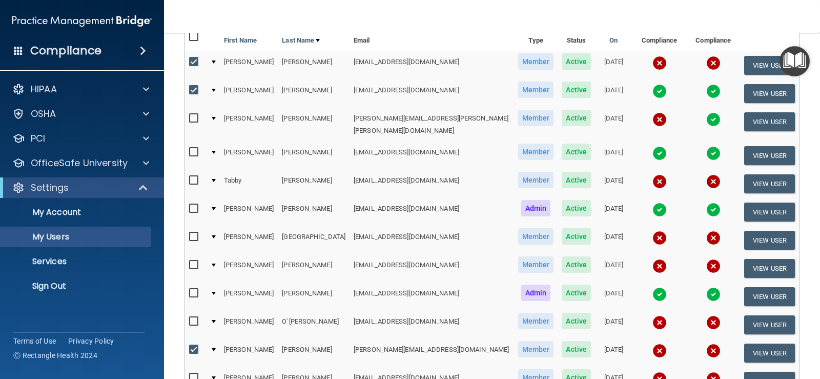
checkbox input "true"
click at [193, 233] on input "checkbox" at bounding box center [195, 237] width 12 height 8
checkbox input "true"
click at [192, 289] on input "checkbox" at bounding box center [195, 293] width 12 height 8
checkbox input "true"
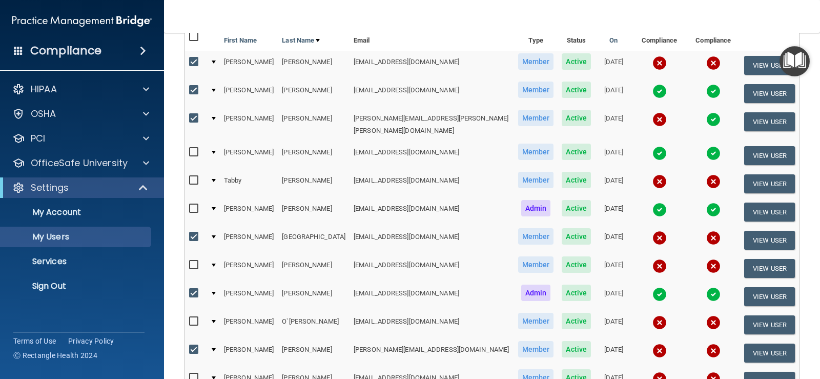
click at [193, 148] on input "checkbox" at bounding box center [195, 152] width 12 height 8
checkbox input "true"
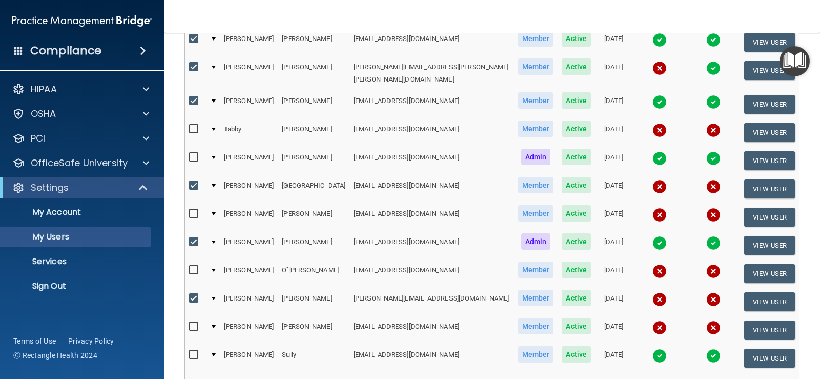
click at [192, 351] on input "checkbox" at bounding box center [195, 355] width 12 height 8
checkbox input "true"
click at [193, 322] on input "checkbox" at bounding box center [195, 326] width 12 height 8
checkbox input "true"
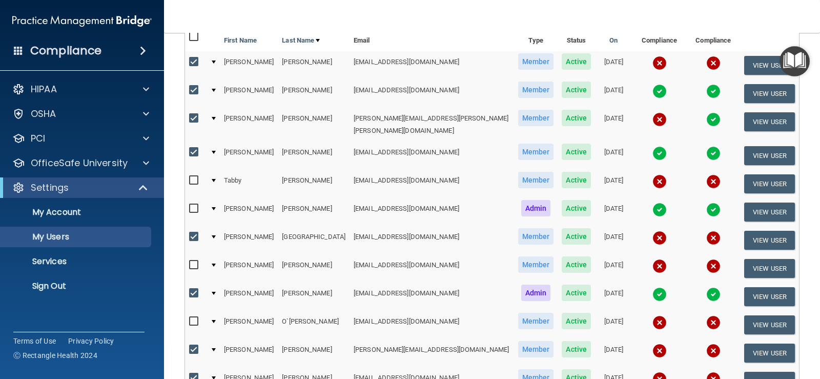
click at [189, 176] on input "checkbox" at bounding box center [195, 180] width 12 height 8
checkbox input "true"
click at [194, 261] on input "checkbox" at bounding box center [195, 265] width 12 height 8
checkbox input "true"
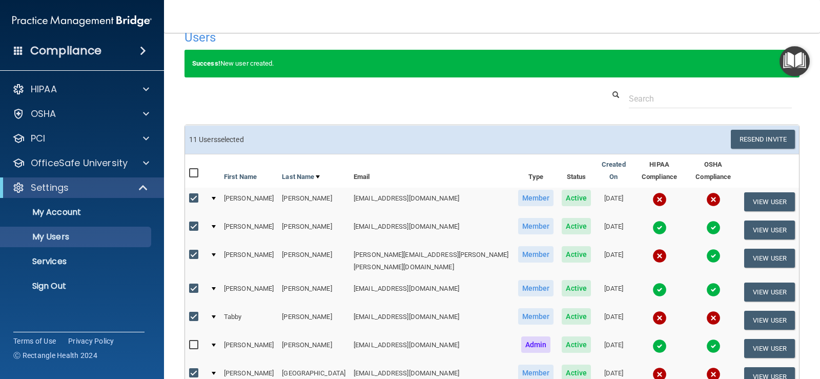
scroll to position [0, 0]
